Goal: Task Accomplishment & Management: Manage account settings

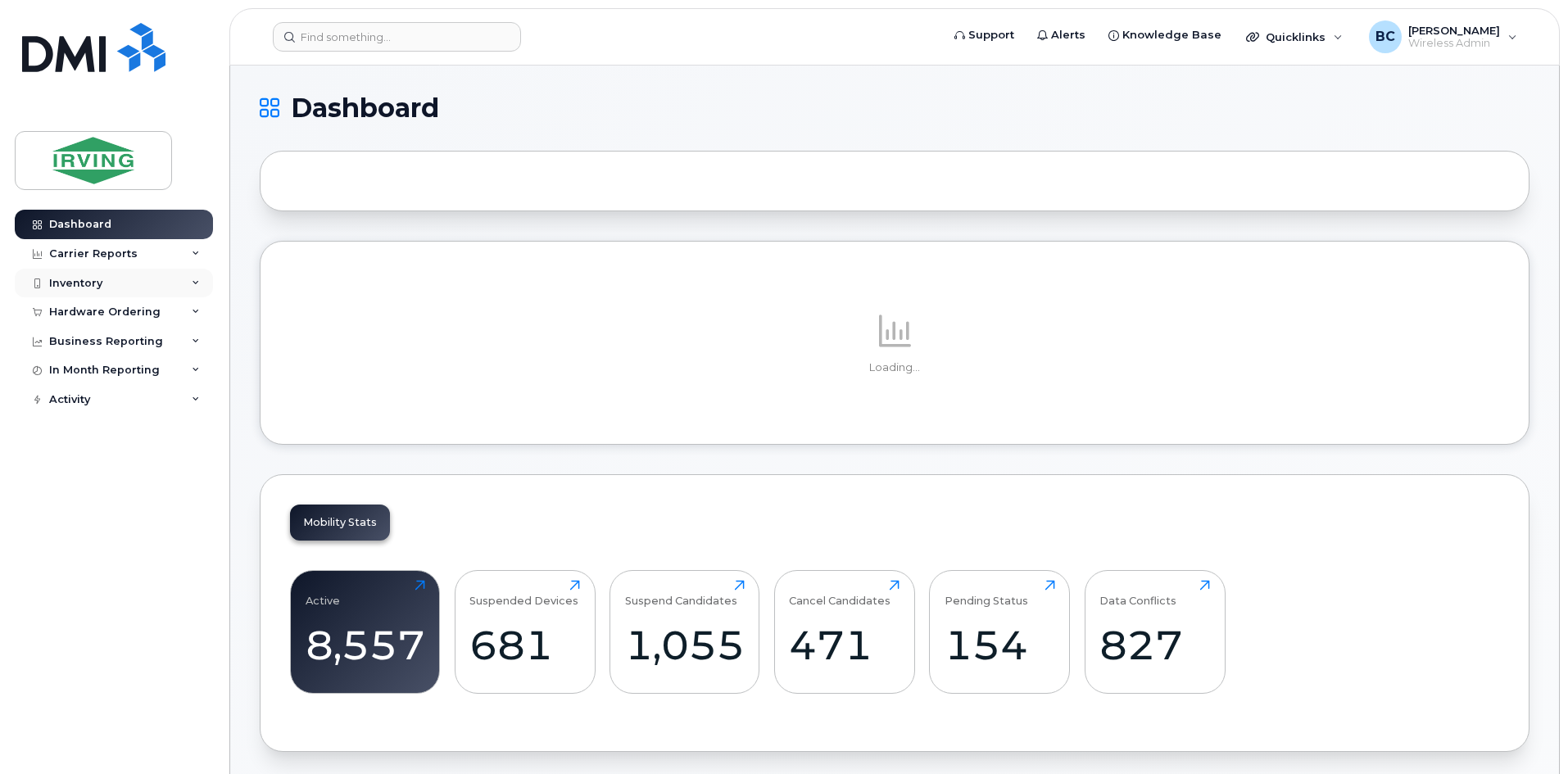
click at [72, 278] on div "Inventory" at bounding box center [76, 283] width 53 height 13
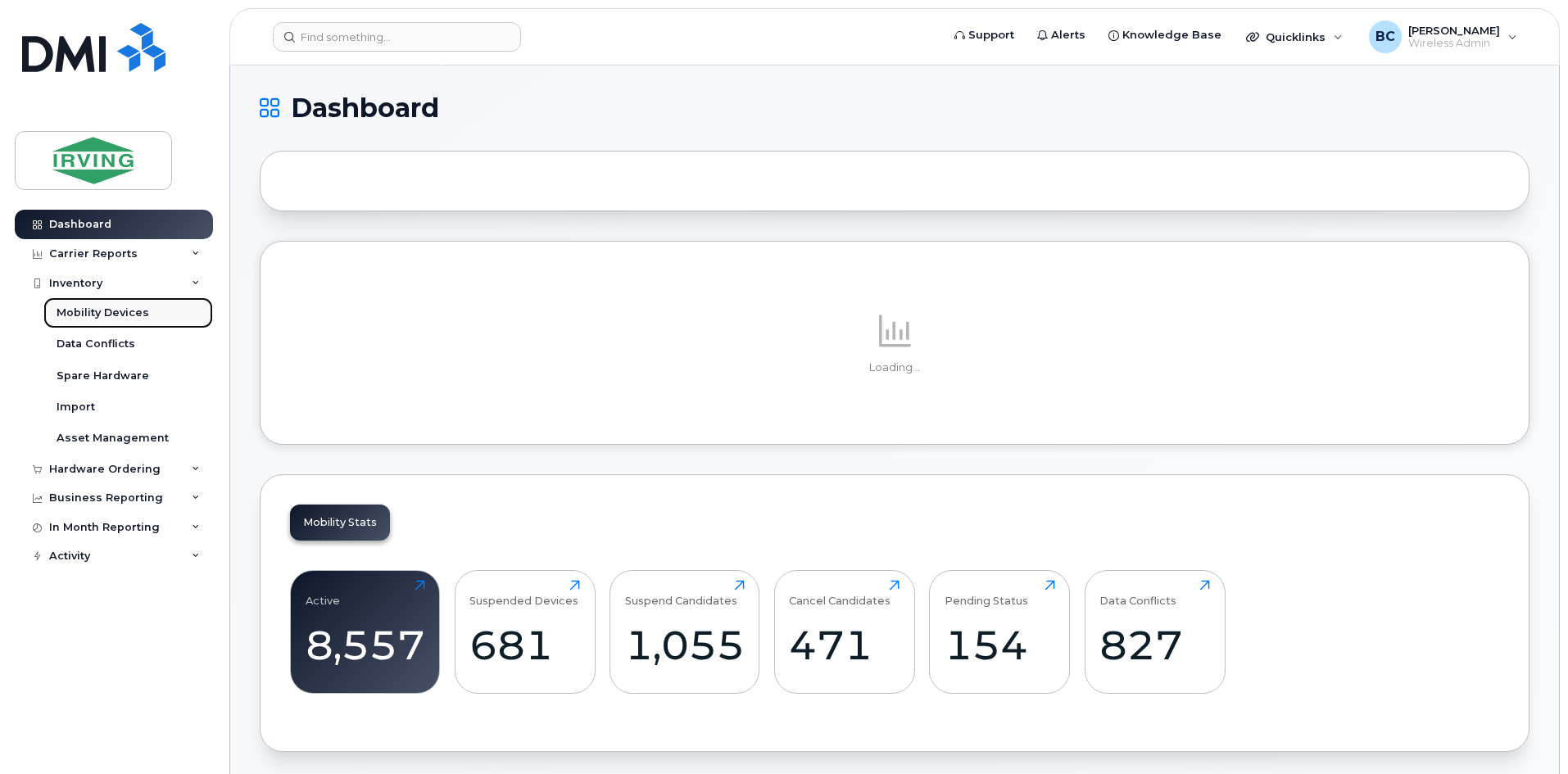
click at [104, 315] on div "Mobility Devices" at bounding box center [103, 313] width 93 height 15
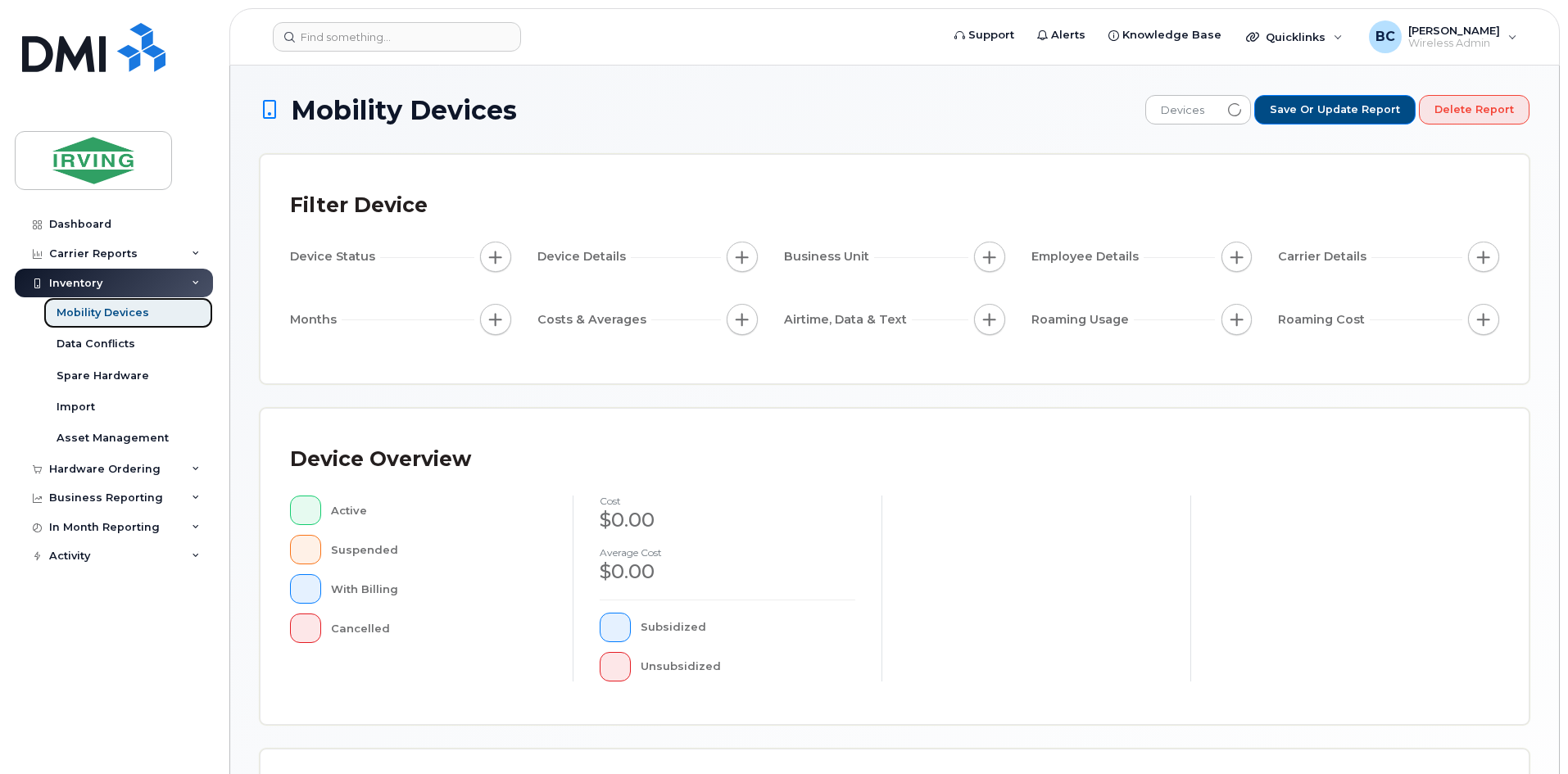
scroll to position [353, 0]
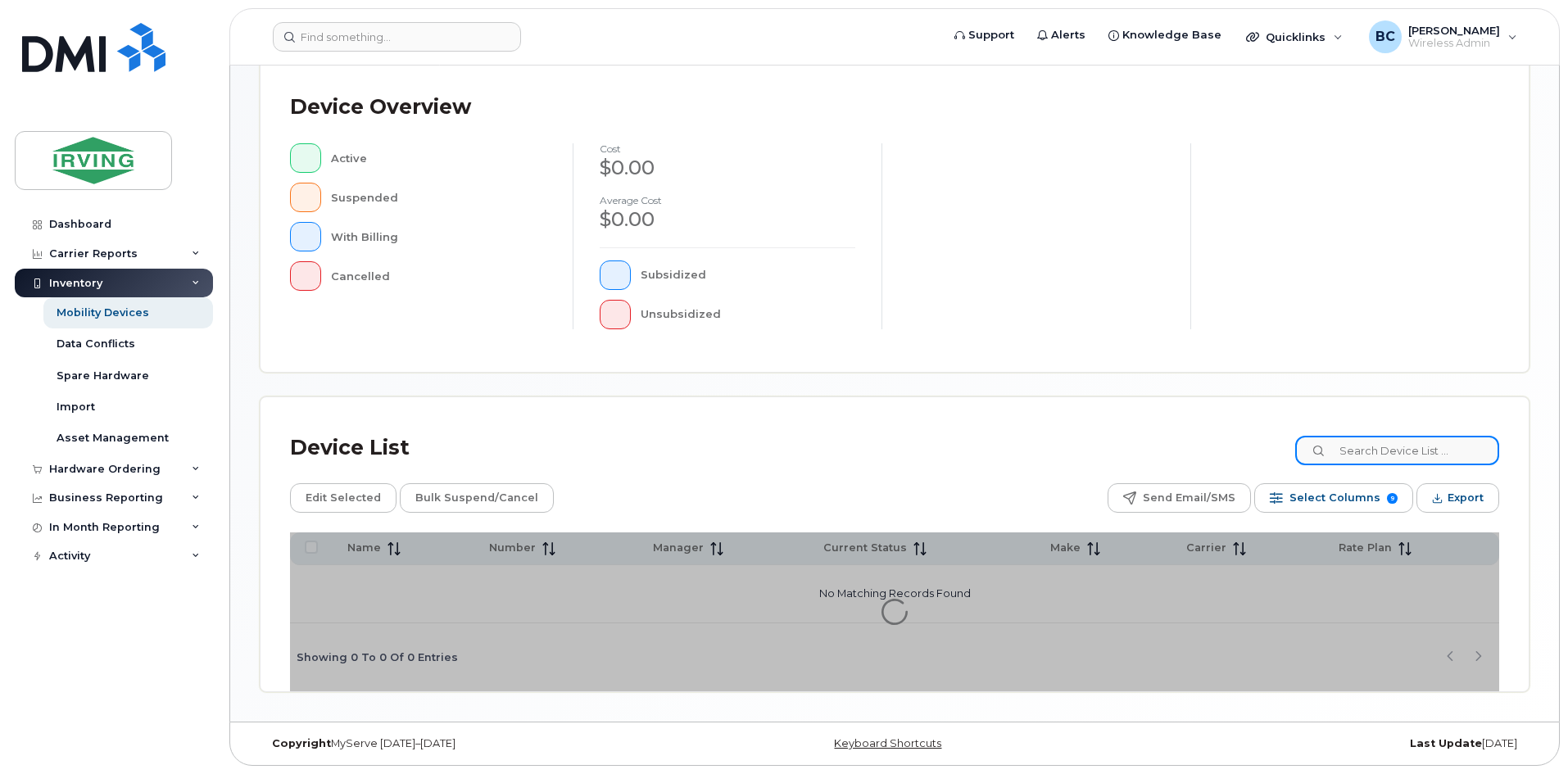
click at [1364, 458] on input at bounding box center [1397, 451] width 204 height 29
type input "shelly"
drag, startPoint x: 1397, startPoint y: 452, endPoint x: 1572, endPoint y: 455, distance: 175.0
click at [1327, 443] on input "shelly" at bounding box center [1397, 451] width 204 height 29
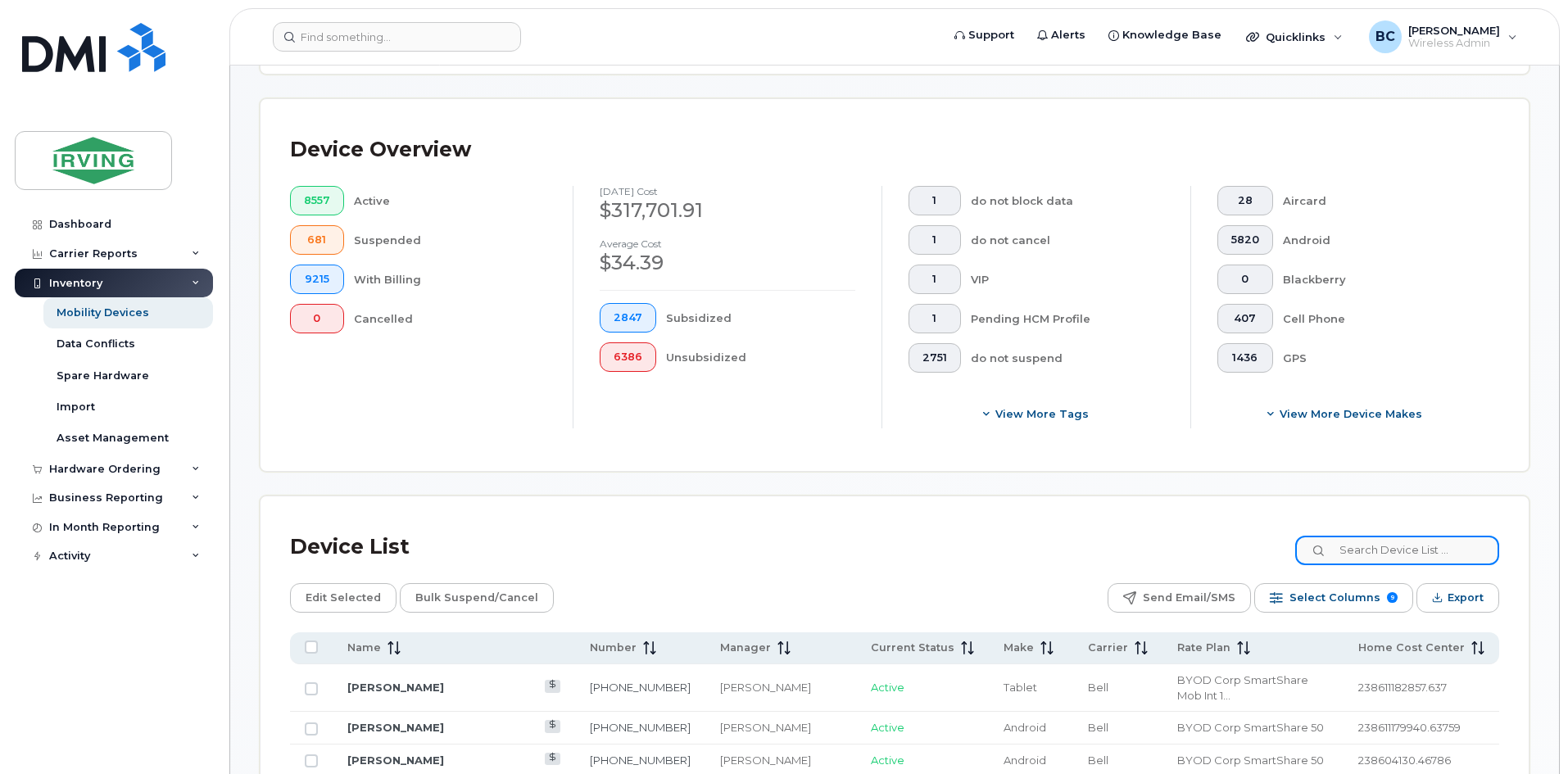
click at [1356, 536] on input at bounding box center [1397, 551] width 204 height 29
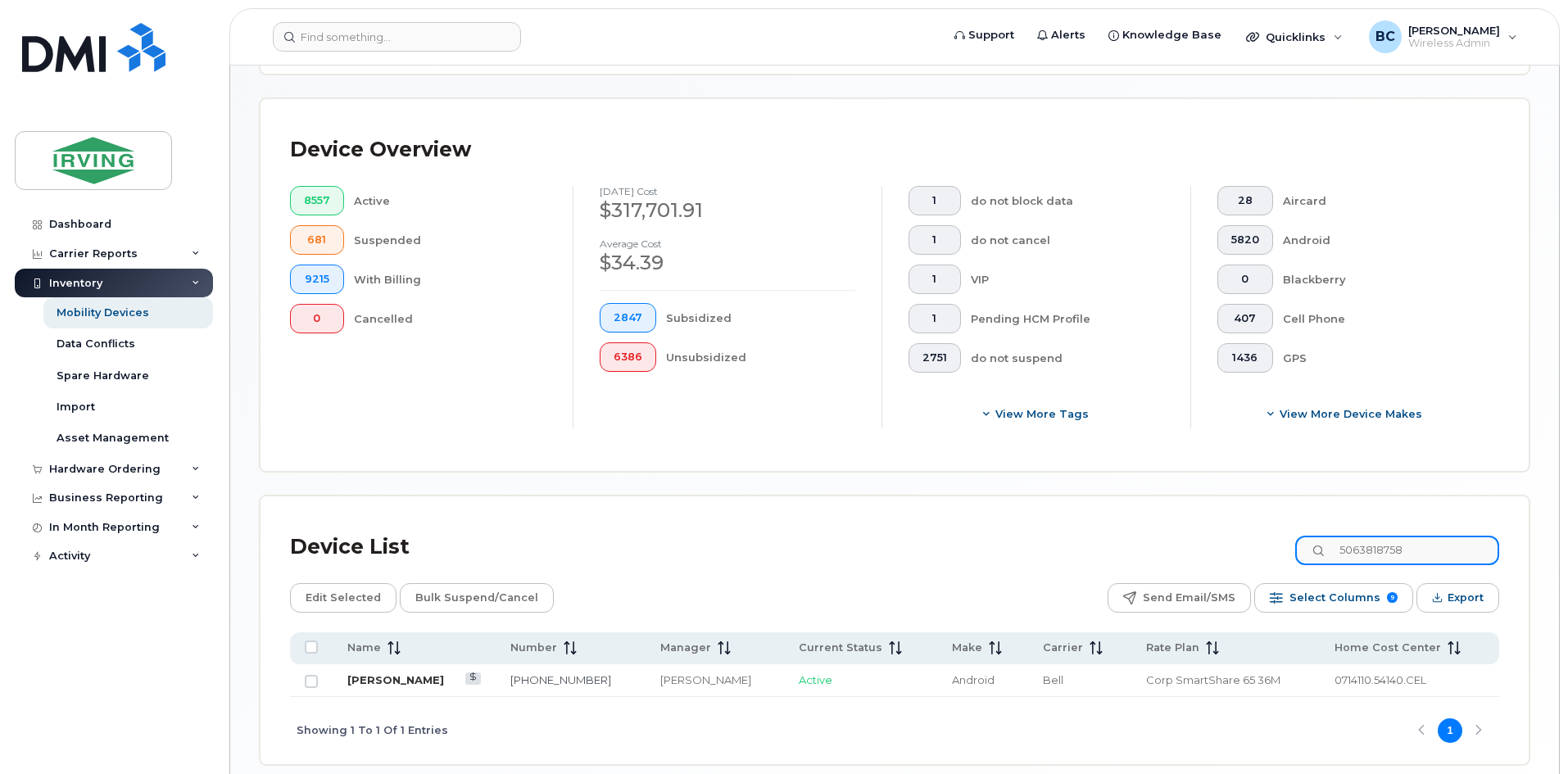
type input "5063818758"
click at [407, 673] on link "[PERSON_NAME]" at bounding box center [396, 680] width 97 height 13
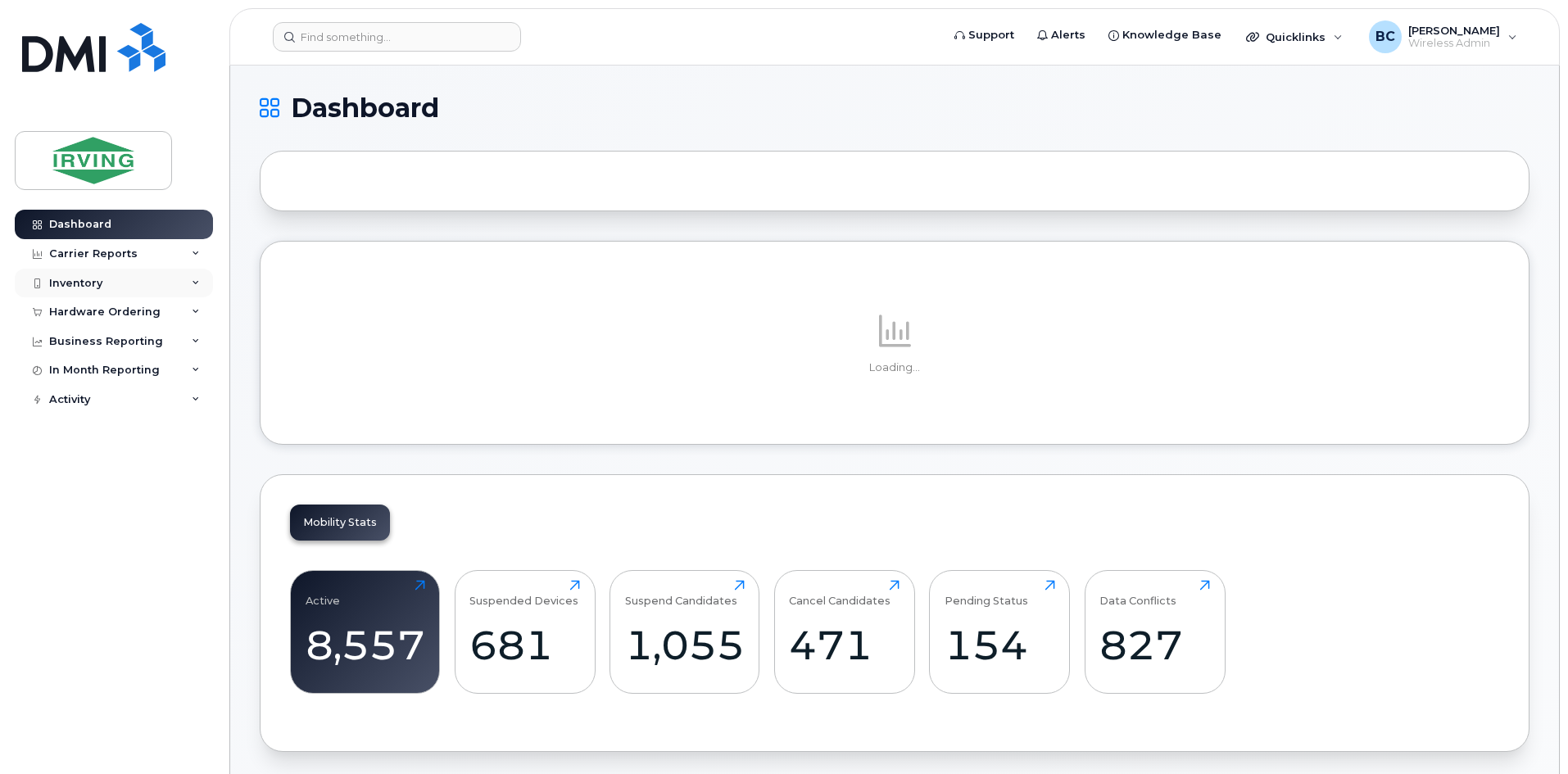
click at [96, 287] on div "Inventory" at bounding box center [76, 283] width 53 height 13
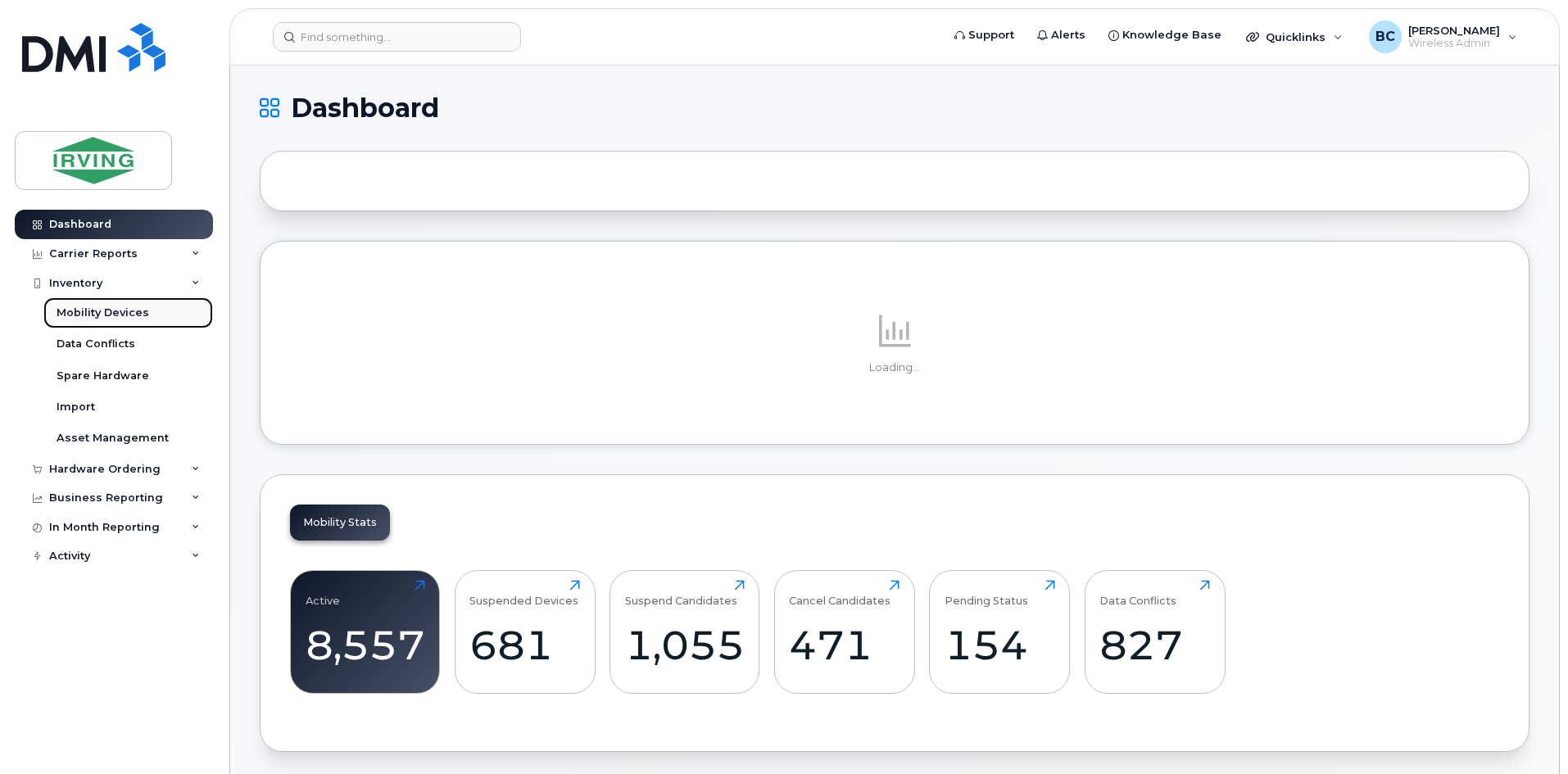
click at [100, 311] on div "Mobility Devices" at bounding box center [103, 313] width 93 height 15
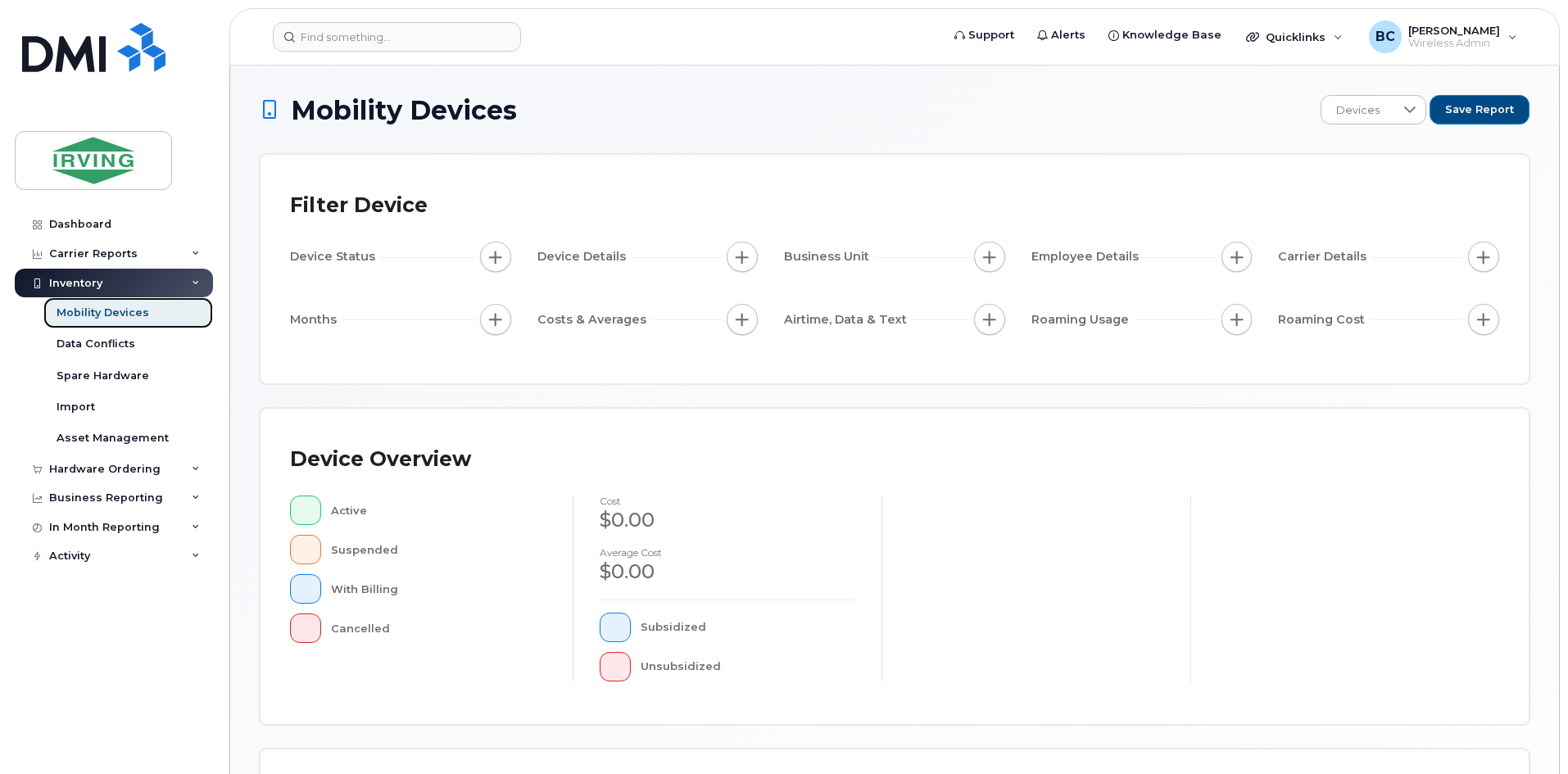
scroll to position [353, 0]
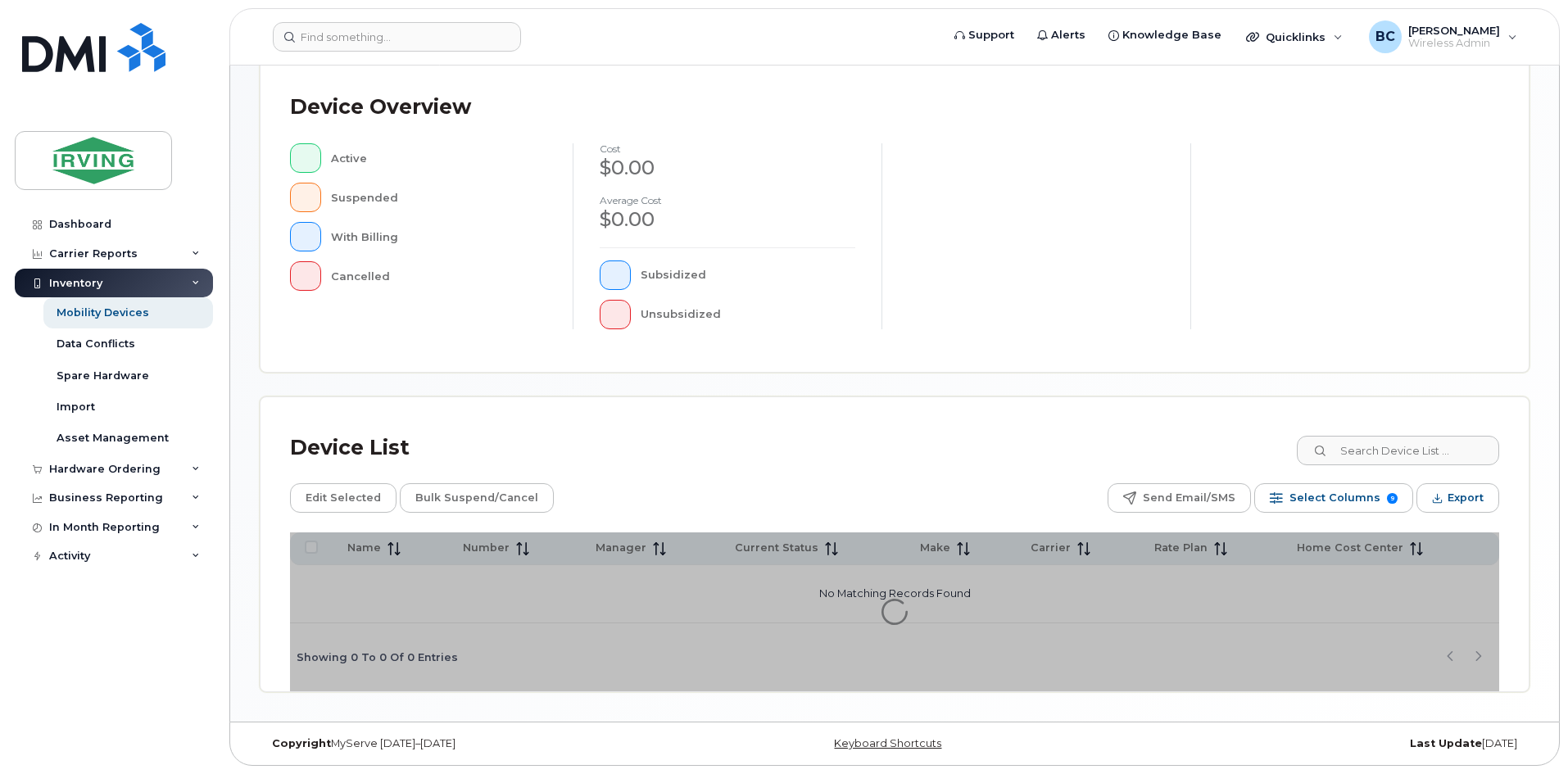
click at [1396, 468] on div "Device List" at bounding box center [895, 448] width 1209 height 43
drag, startPoint x: 1386, startPoint y: 456, endPoint x: 1386, endPoint y: 444, distance: 12.0
click at [1382, 456] on input at bounding box center [1397, 451] width 204 height 29
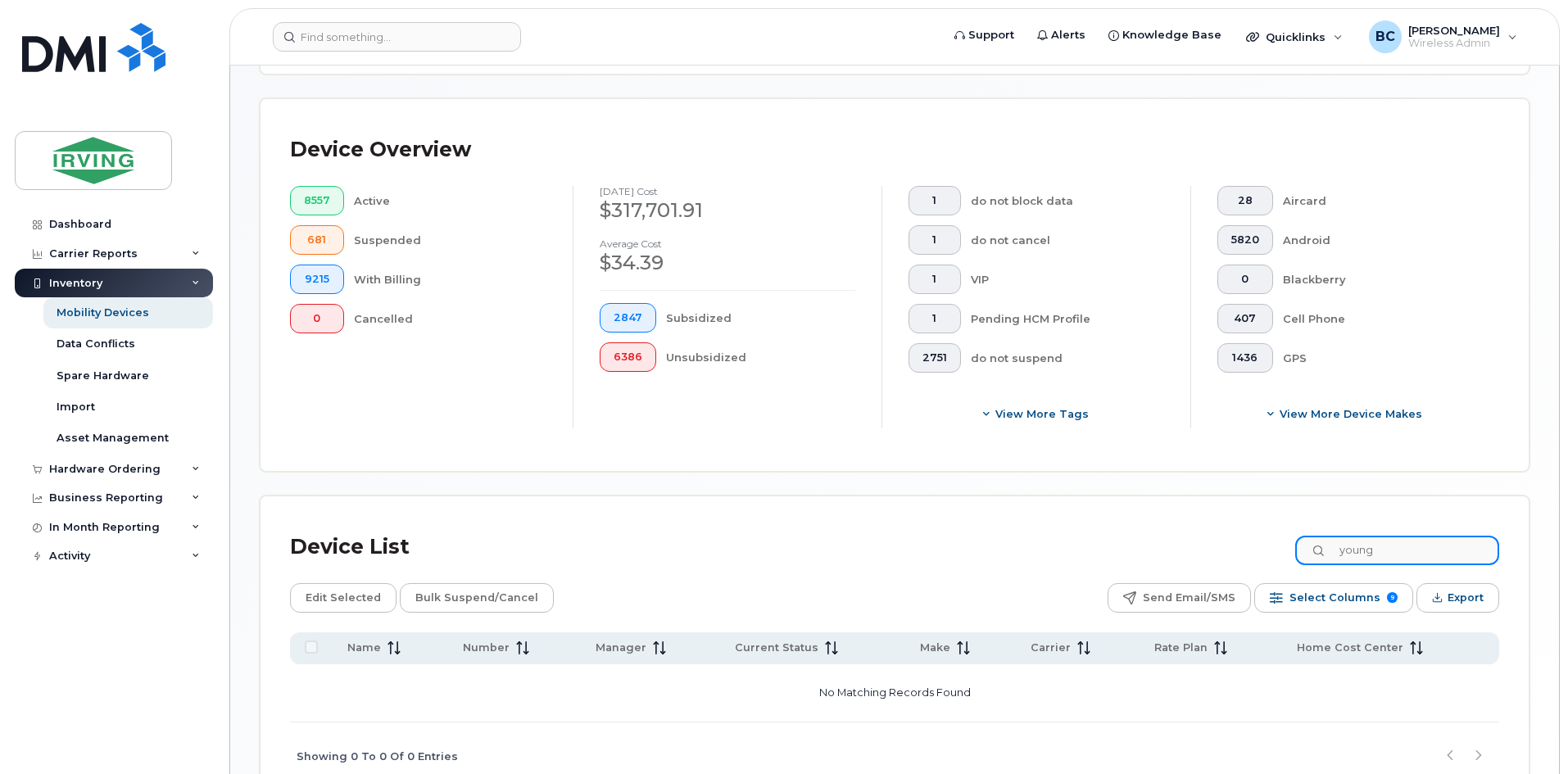
type input "young"
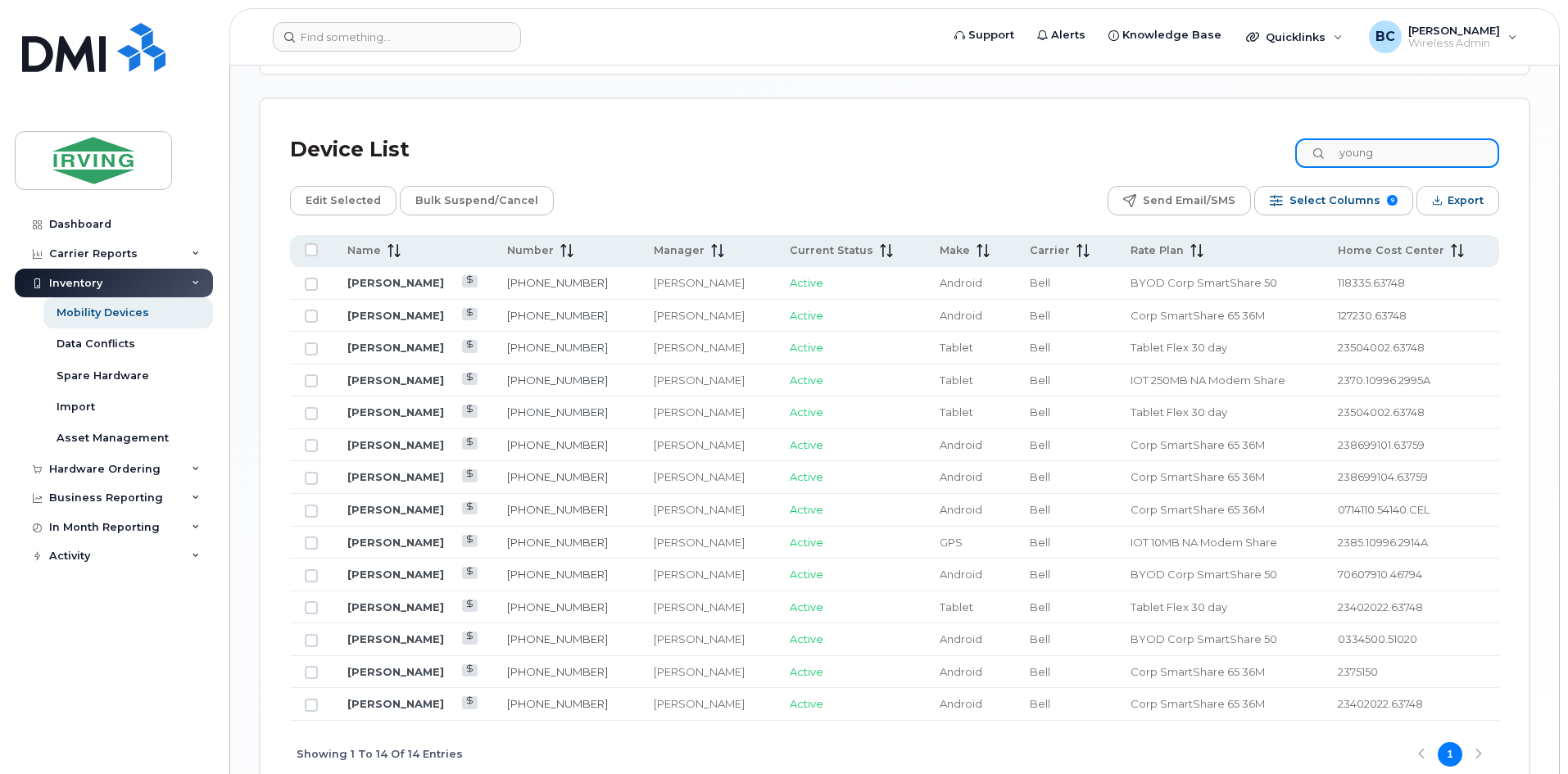
scroll to position [762, 0]
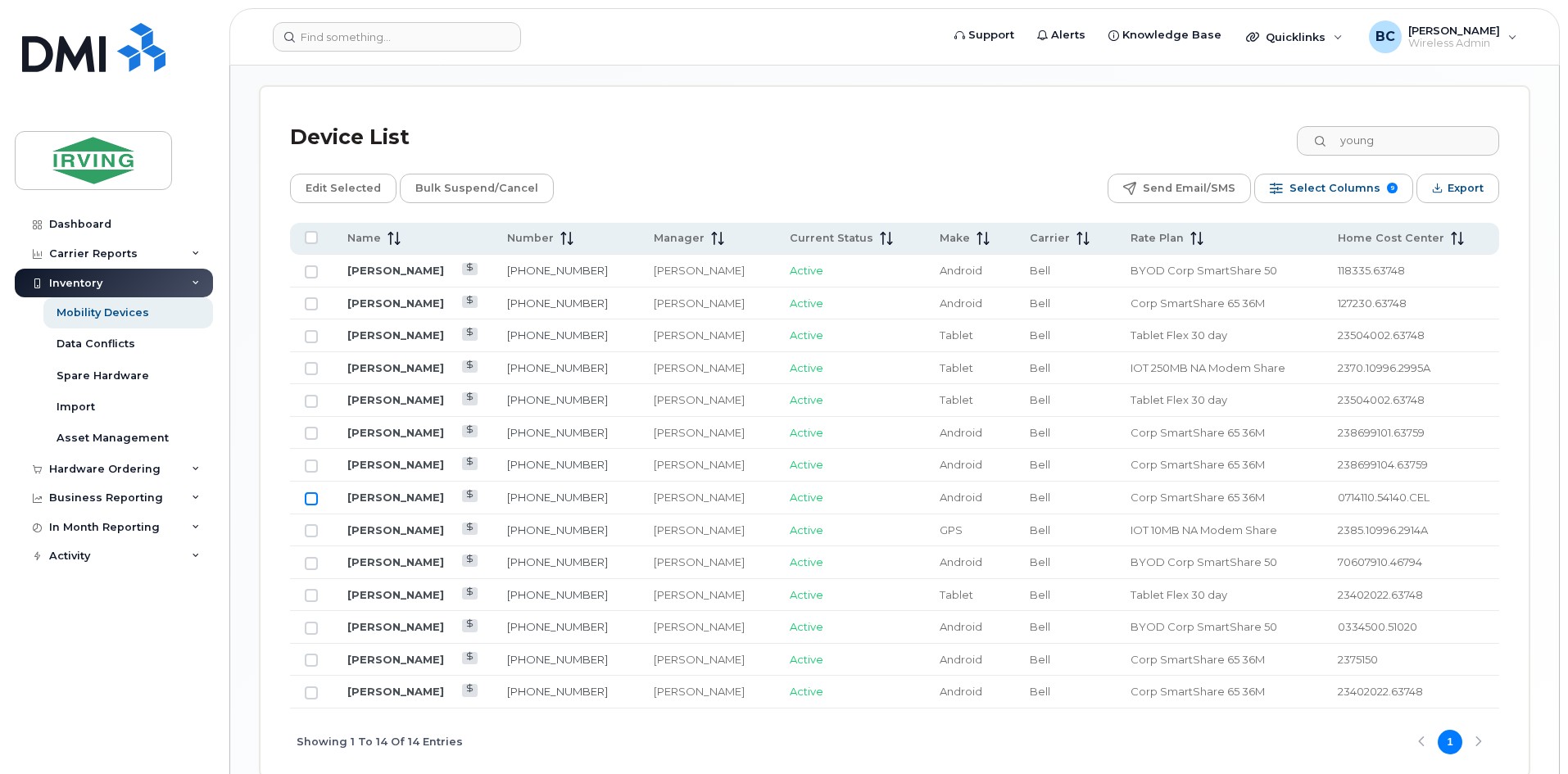
click at [310, 493] on input "Row Unselected" at bounding box center [311, 499] width 13 height 13
checkbox input "true"
click at [410, 491] on link "[PERSON_NAME]" at bounding box center [396, 497] width 97 height 13
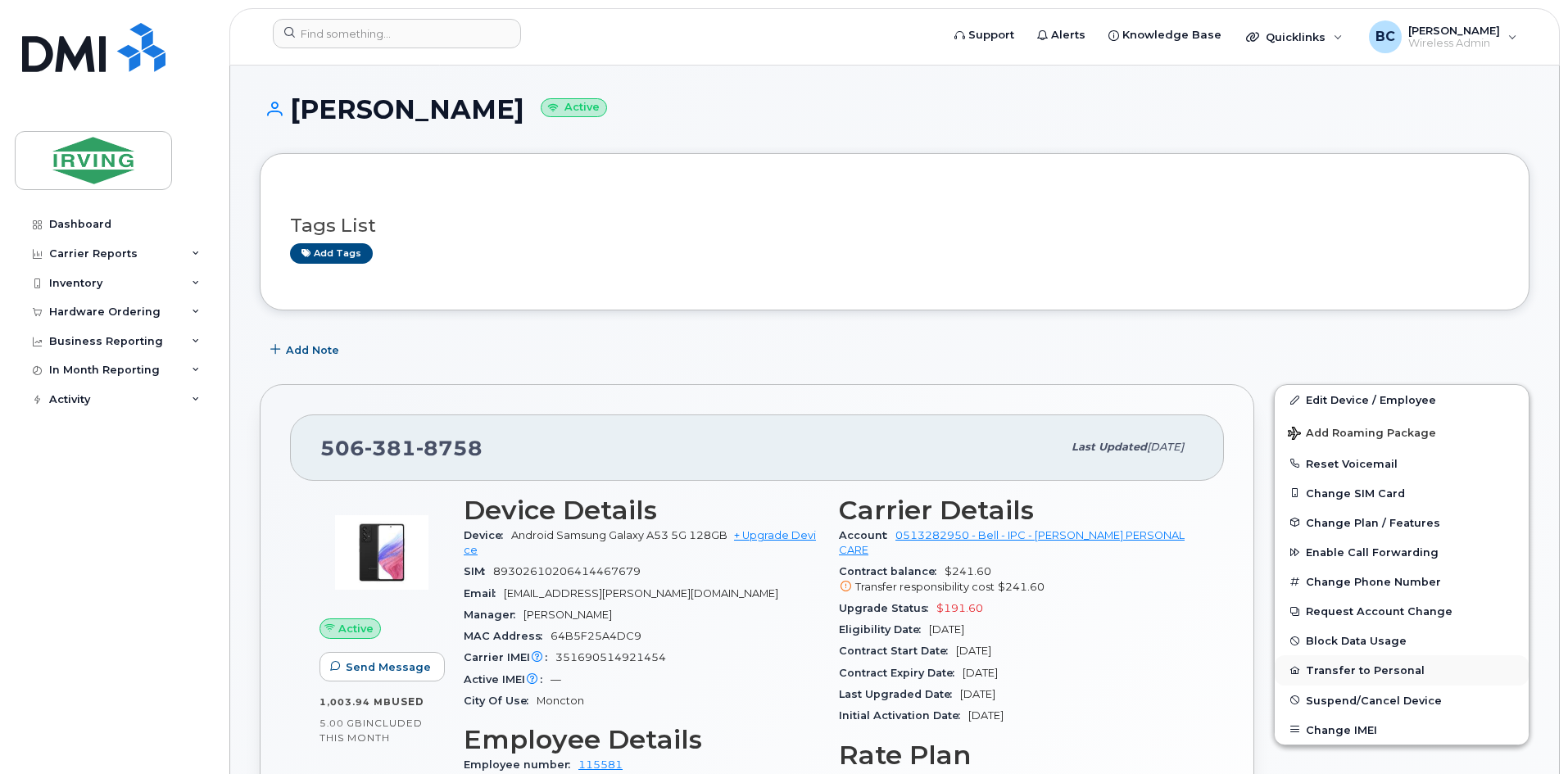
click at [1345, 671] on button "Transfer to Personal" at bounding box center [1401, 670] width 254 height 29
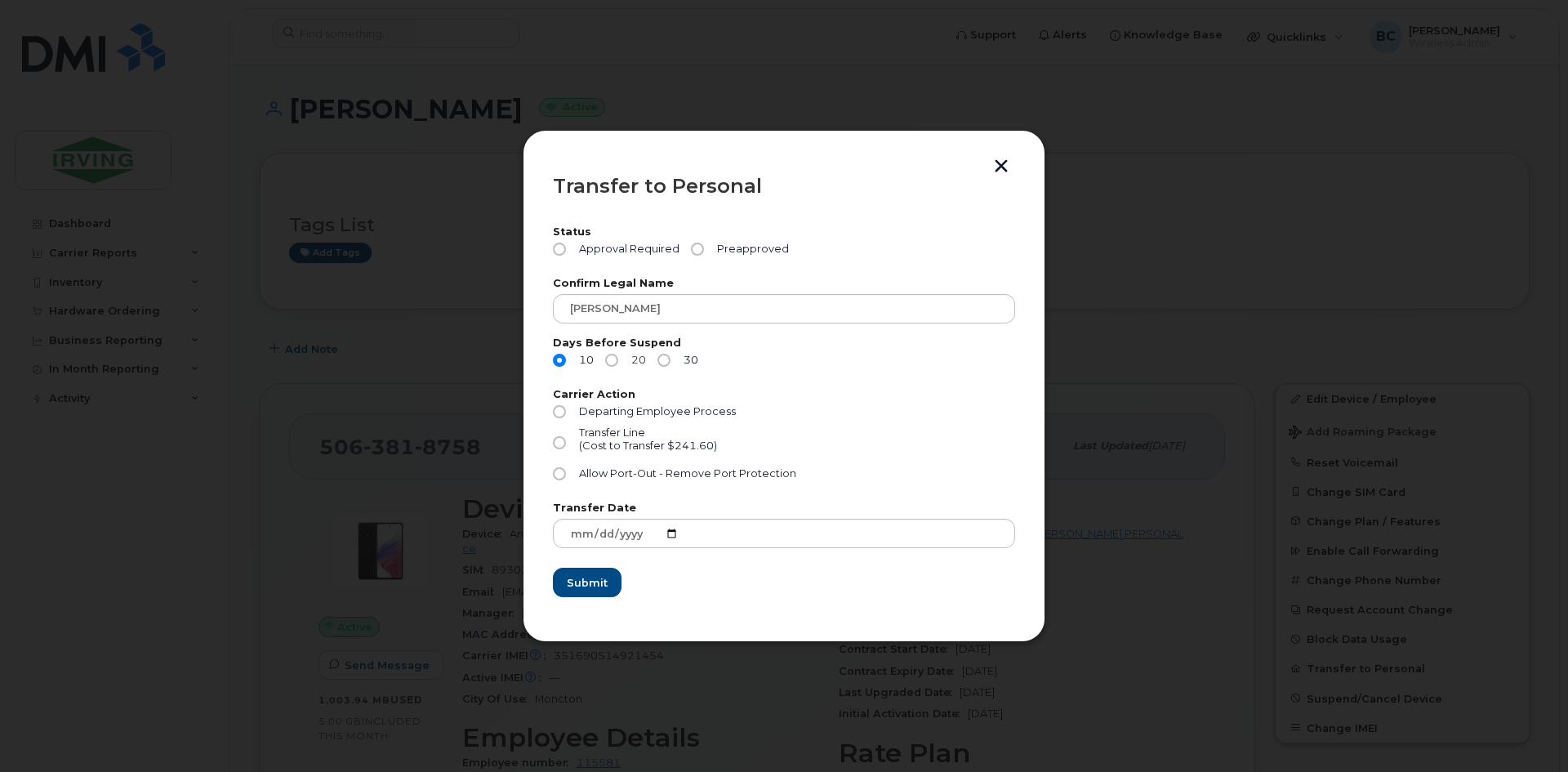
click at [608, 357] on input "20" at bounding box center [612, 360] width 13 height 13
radio input "true"
click at [696, 253] on input "Preapproved" at bounding box center [698, 249] width 13 height 13
radio input "true"
click at [668, 361] on input "30" at bounding box center [664, 360] width 13 height 13
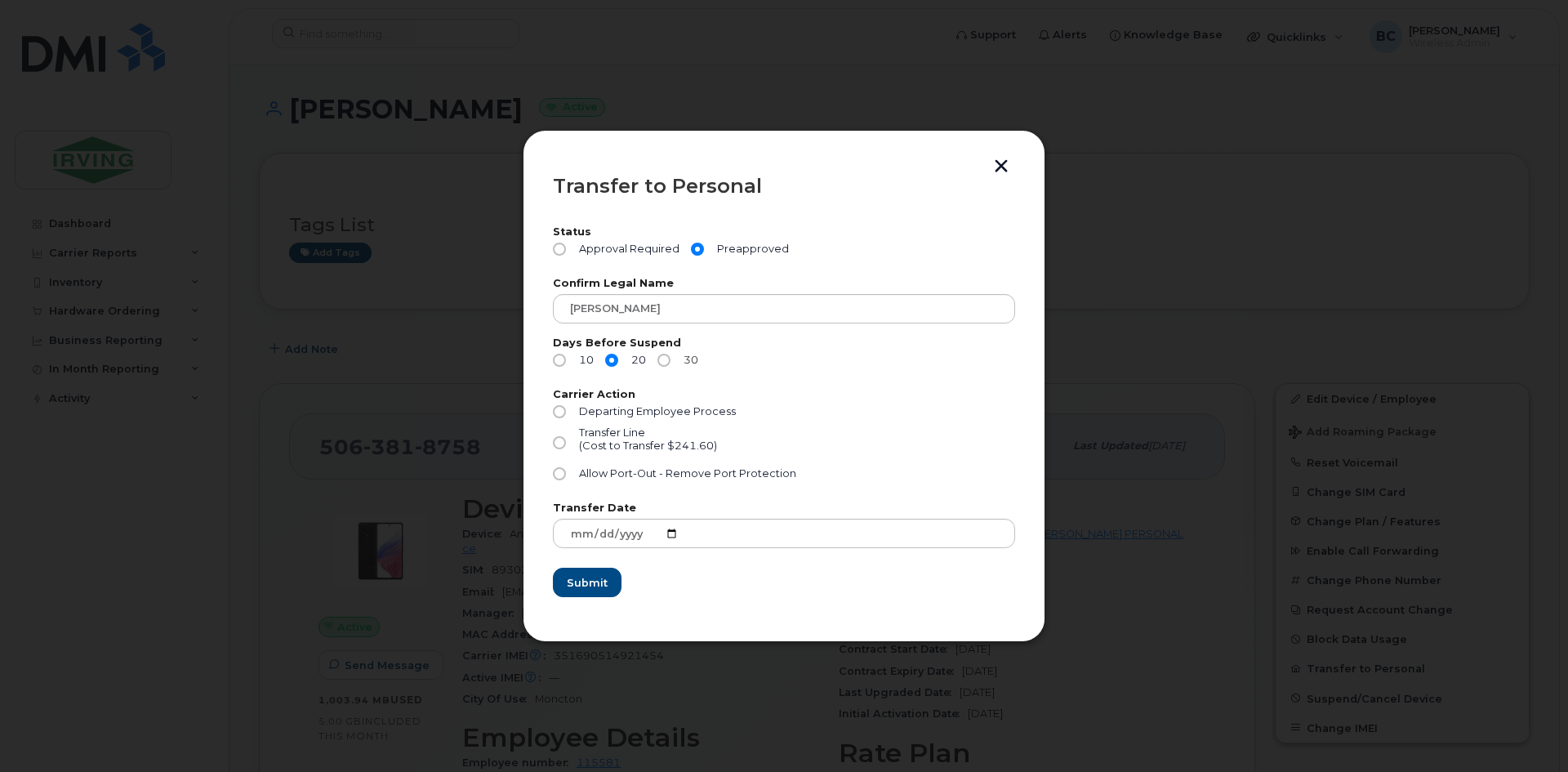
radio input "true"
click at [562, 470] on input "Allow Port-Out - Remove Port Protection" at bounding box center [560, 474] width 13 height 13
radio input "true"
click at [999, 160] on button "button" at bounding box center [1001, 167] width 25 height 17
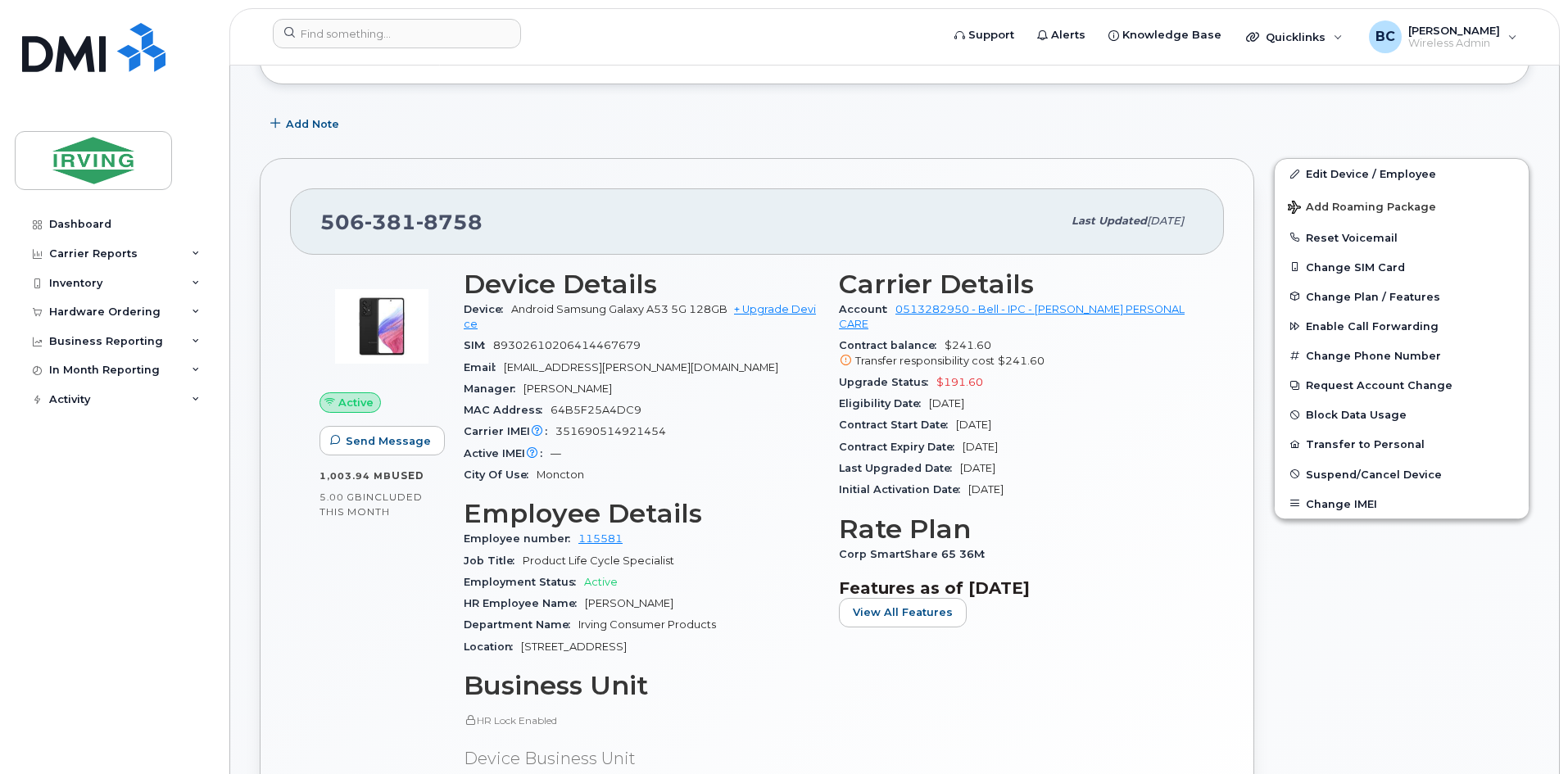
scroll to position [164, 0]
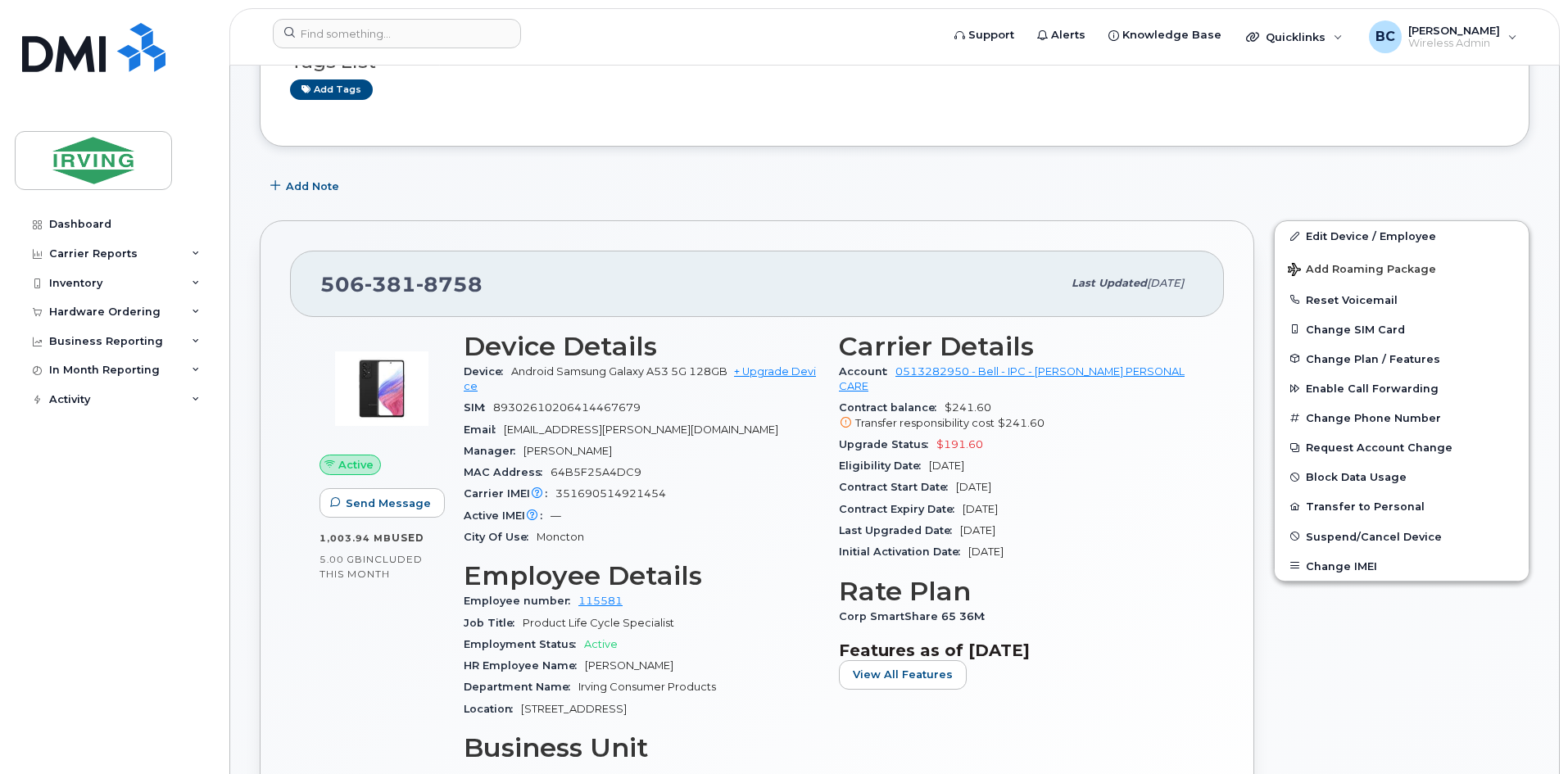
click at [1300, 671] on div "Edit Device / Employee Add Roaming Package Reset Voicemail Change SIM Card Chan…" at bounding box center [1401, 599] width 276 height 777
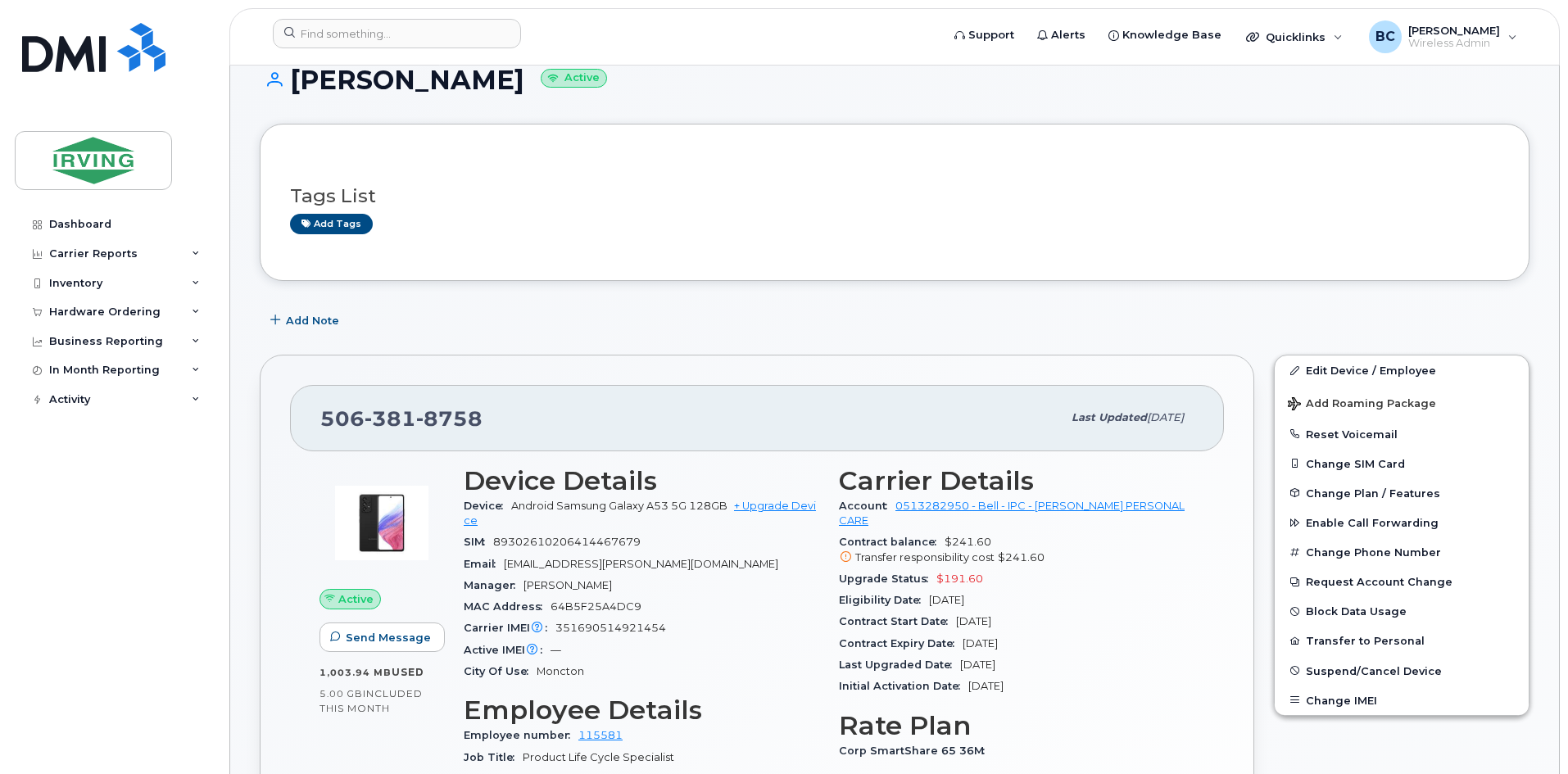
scroll to position [0, 0]
